Goal: Information Seeking & Learning: Learn about a topic

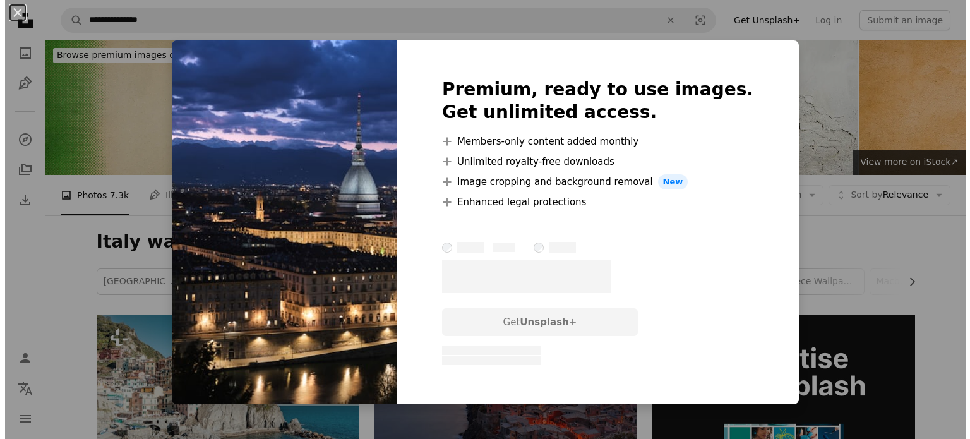
scroll to position [1178, 0]
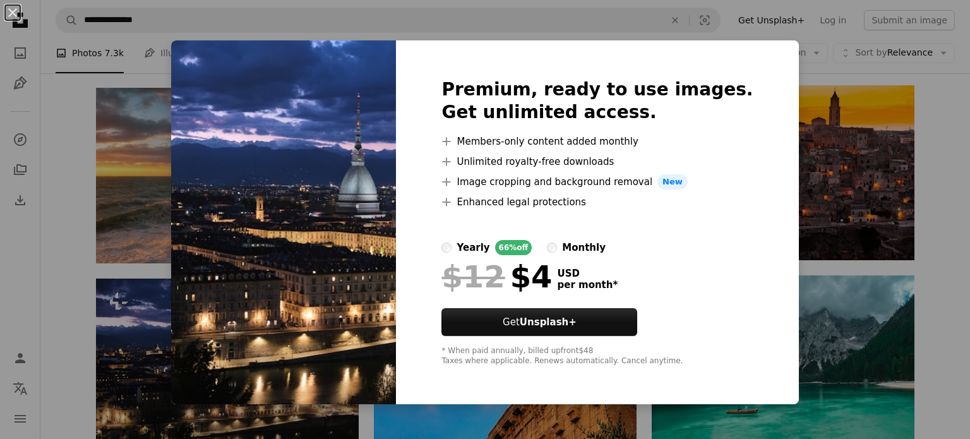
click at [157, 232] on div "An X shape Premium, ready to use images. Get unlimited access. A plus sign Memb…" at bounding box center [485, 219] width 970 height 439
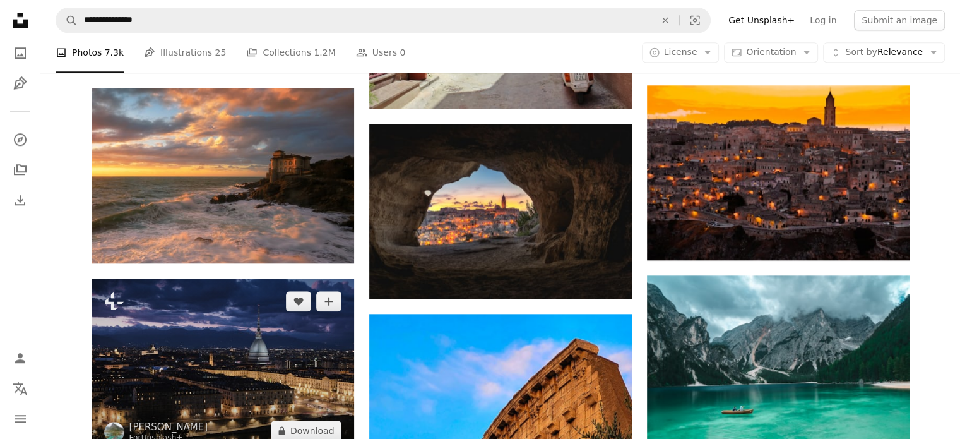
click at [196, 278] on img at bounding box center [223, 365] width 263 height 175
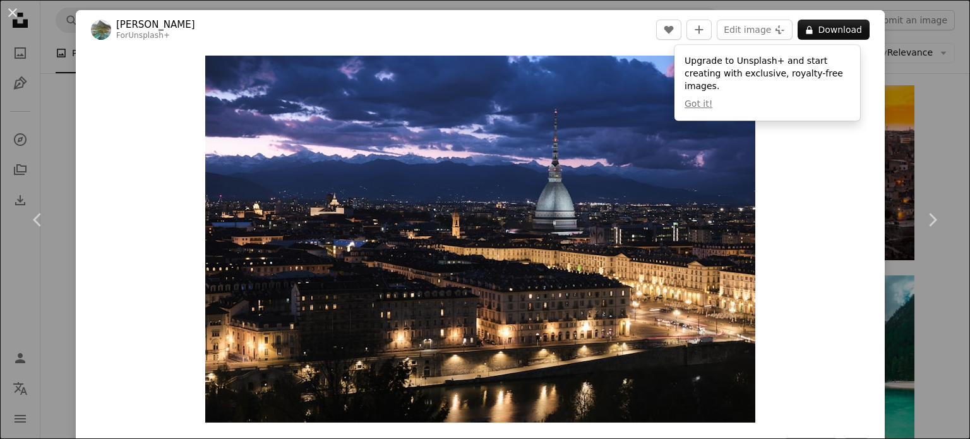
click at [542, 239] on img "Zoom in on this image" at bounding box center [480, 239] width 550 height 367
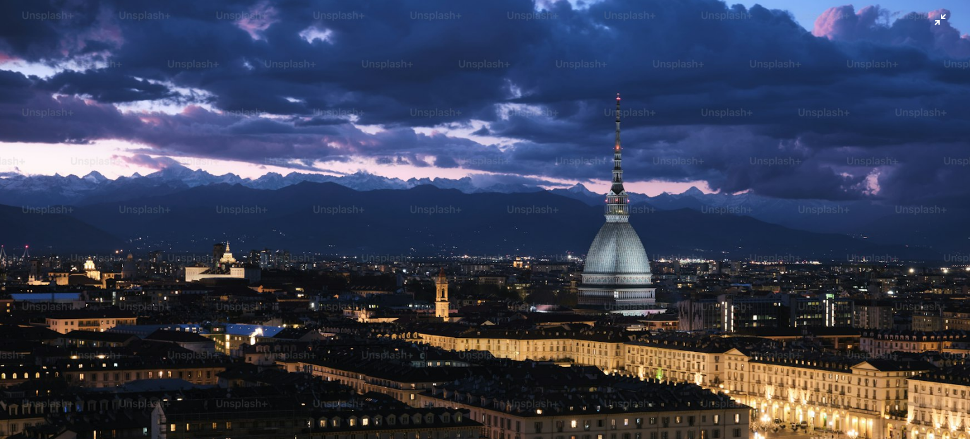
click at [928, 22] on img "Zoom out on this image" at bounding box center [484, 322] width 971 height 647
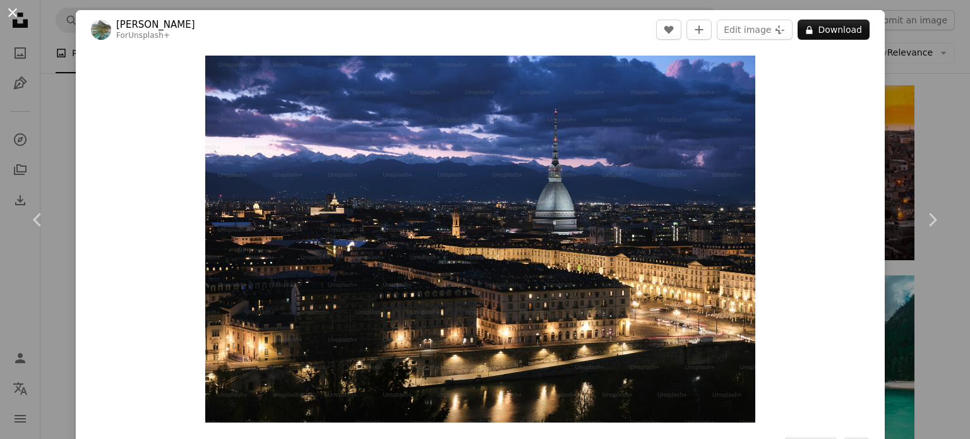
click at [15, 7] on button "An X shape" at bounding box center [12, 12] width 15 height 15
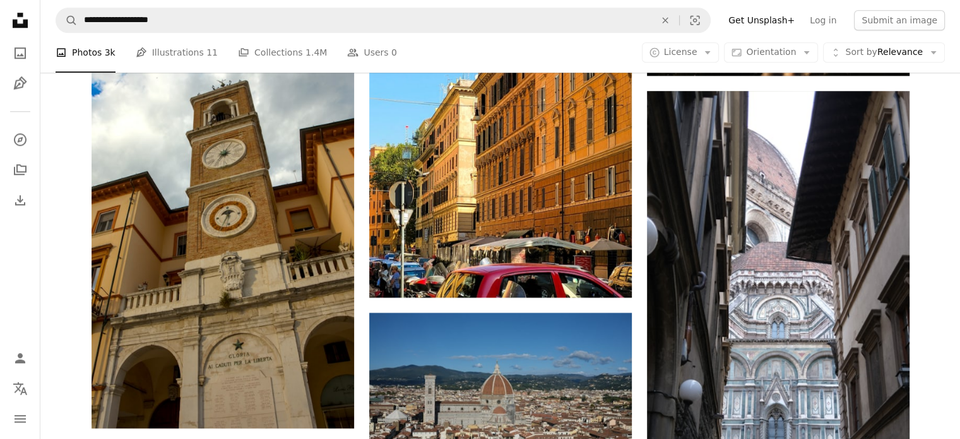
scroll to position [2525, 0]
